Goal: Entertainment & Leisure: Consume media (video, audio)

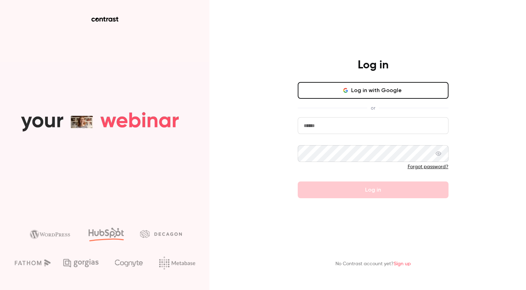
click at [365, 88] on button "Log in with Google" at bounding box center [373, 90] width 151 height 17
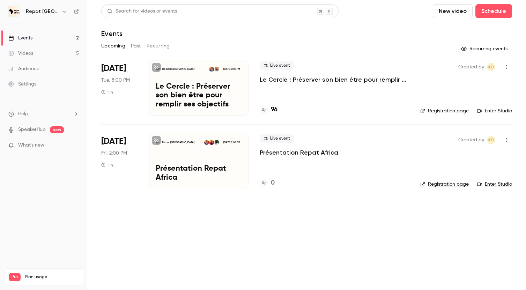
click at [281, 82] on p "Le Cercle : Préserver son bien être pour remplir ses objectifs" at bounding box center [334, 79] width 149 height 8
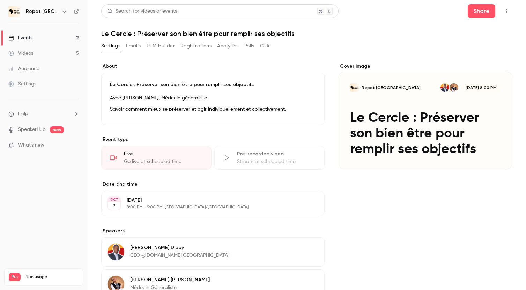
click at [396, 112] on div "Cover image" at bounding box center [426, 116] width 174 height 107
click at [0, 0] on input "Repat Africa [DATE] 8:00 PM Le Cercle : Préserver son bien être pour remplir se…" at bounding box center [0, 0] width 0 height 0
click at [398, 117] on div "Cover image" at bounding box center [426, 116] width 174 height 107
click at [0, 0] on input "Repat Africa [DATE] 8:00 PM Le Cercle : Préserver son bien être pour remplir se…" at bounding box center [0, 0] width 0 height 0
click at [54, 53] on link "Videos 5" at bounding box center [43, 53] width 87 height 15
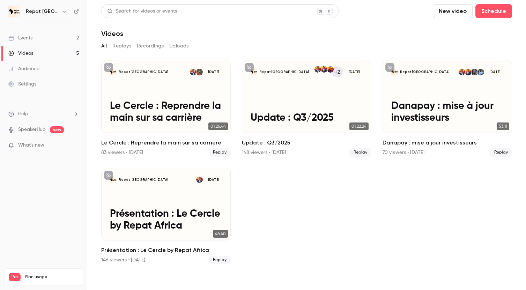
click at [52, 36] on link "Events 2" at bounding box center [43, 37] width 87 height 15
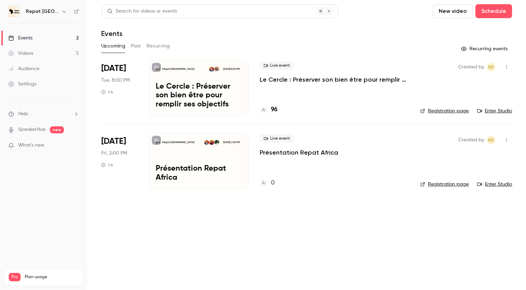
click at [66, 50] on link "Videos 5" at bounding box center [43, 53] width 87 height 15
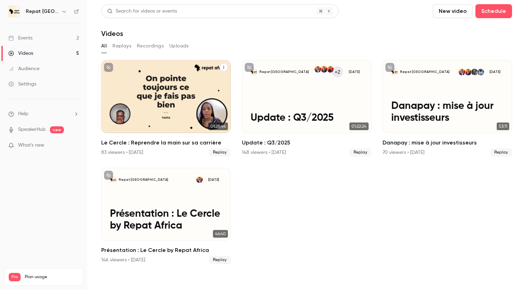
click at [130, 144] on h2 "Le Cercle : Reprendre la main sur sa carrière" at bounding box center [166, 143] width 130 height 8
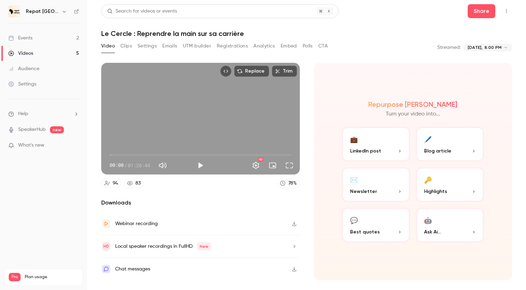
click at [41, 37] on link "Events 2" at bounding box center [43, 37] width 87 height 15
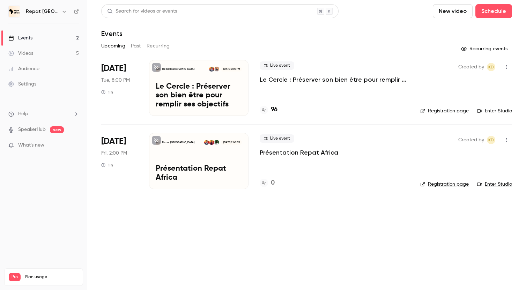
click at [139, 86] on li "[DATE] Tue, 8:00 PM 1 h Repat Africa [DATE] 8:00 PM Le Cercle : Préserver son b…" at bounding box center [306, 92] width 411 height 64
